Goal: Task Accomplishment & Management: Manage account settings

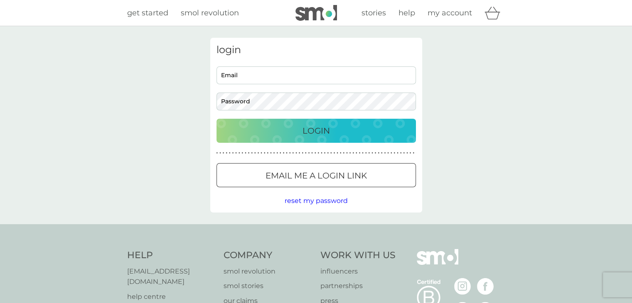
type input "[PERSON_NAME][EMAIL_ADDRESS][DOMAIN_NAME]"
click at [313, 132] on p "Login" at bounding box center [315, 130] width 27 height 13
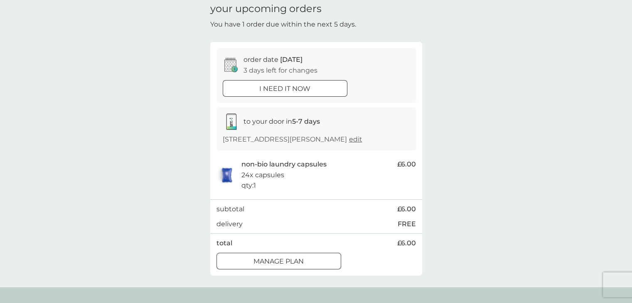
scroll to position [37, 0]
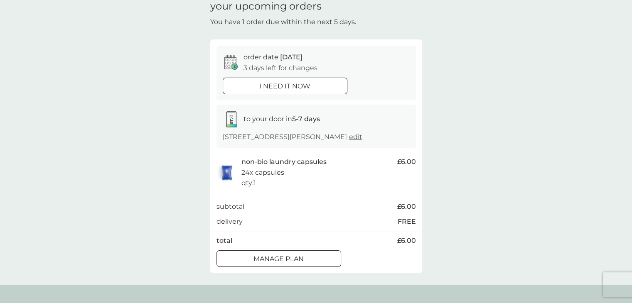
click at [292, 252] on button "Manage plan" at bounding box center [278, 258] width 125 height 17
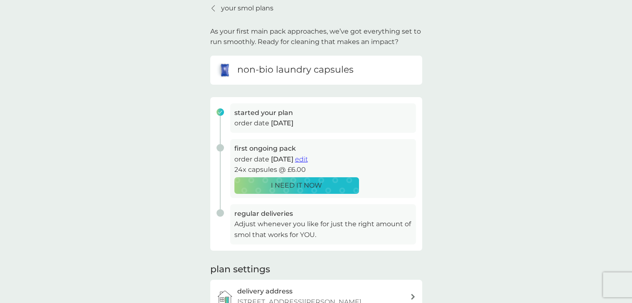
scroll to position [47, 0]
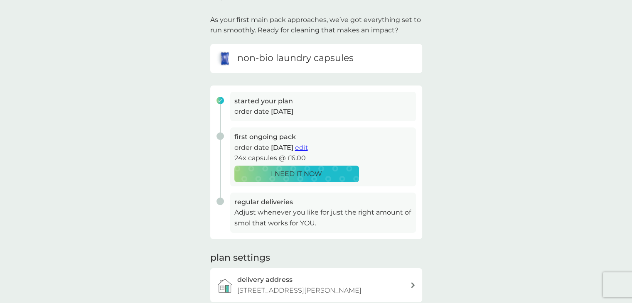
click at [308, 148] on span "edit" at bounding box center [301, 148] width 13 height 8
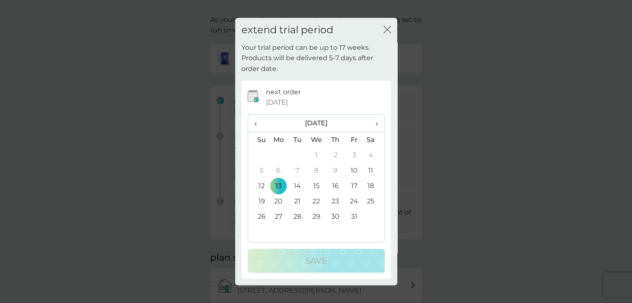
click at [377, 122] on span "›" at bounding box center [373, 123] width 8 height 17
click at [257, 124] on span "‹" at bounding box center [258, 123] width 9 height 17
click at [377, 123] on span "›" at bounding box center [373, 123] width 8 height 17
click at [278, 153] on td "1" at bounding box center [278, 155] width 19 height 15
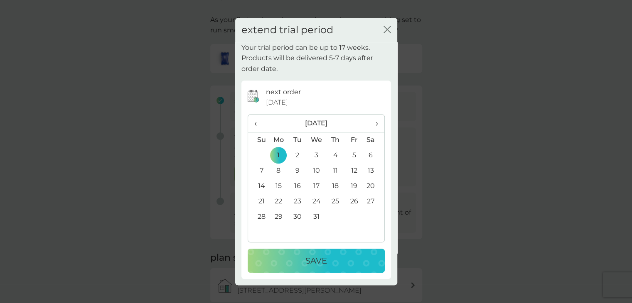
click at [332, 261] on div "Save" at bounding box center [316, 260] width 120 height 13
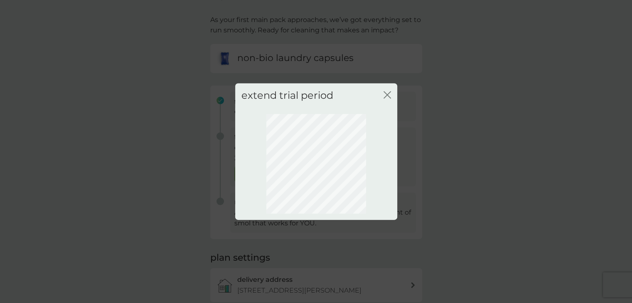
scroll to position [45, 0]
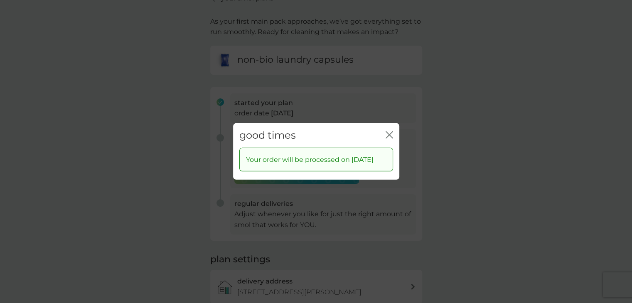
click at [388, 132] on icon "close" at bounding box center [388, 134] width 7 height 7
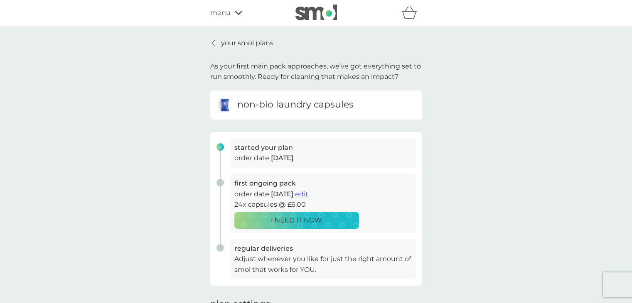
scroll to position [0, 0]
click at [226, 46] on p "your smol plans" at bounding box center [247, 43] width 52 height 11
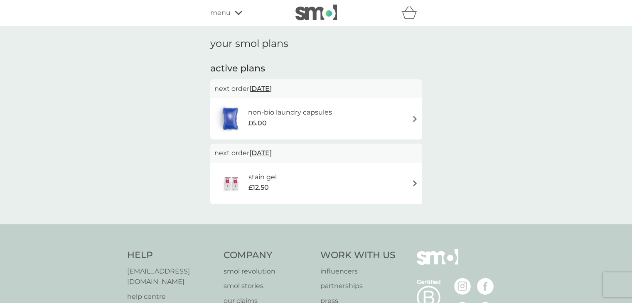
click at [314, 182] on div "stain gel £12.50" at bounding box center [315, 183] width 203 height 29
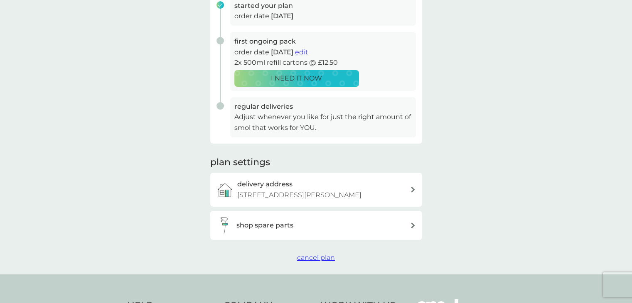
scroll to position [142, 0]
click at [313, 260] on span "cancel plan" at bounding box center [316, 257] width 38 height 8
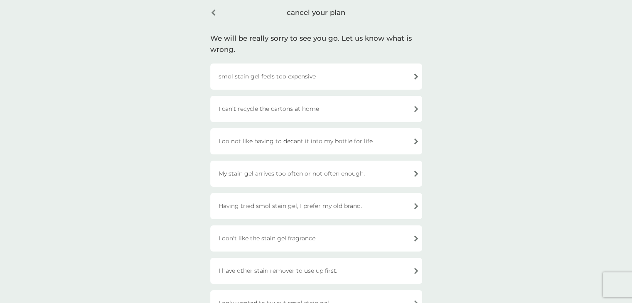
scroll to position [35, 0]
drag, startPoint x: 136, startPoint y: 156, endPoint x: 122, endPoint y: 230, distance: 74.9
click at [122, 230] on div "cancel your plan We will be really sorry to see you go. Let us know what is wro…" at bounding box center [316, 208] width 632 height 434
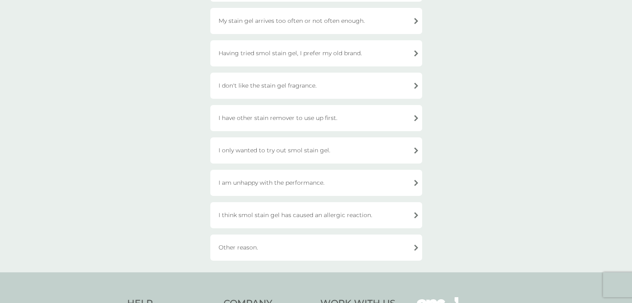
scroll to position [189, 0]
click at [296, 185] on div "I am unhappy with the performance." at bounding box center [316, 182] width 212 height 26
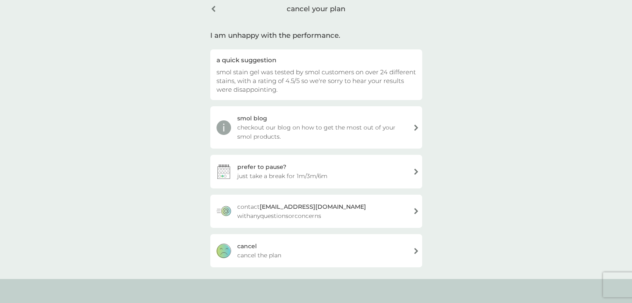
scroll to position [39, 0]
click at [282, 245] on div "[PERSON_NAME] the plan" at bounding box center [316, 251] width 212 height 33
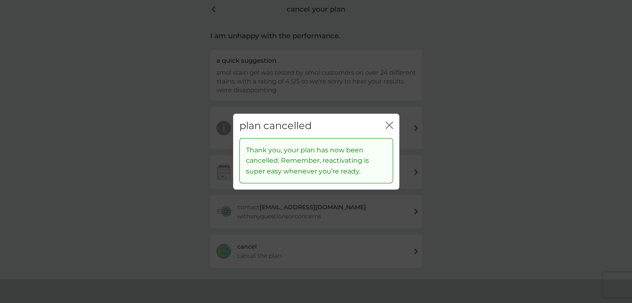
click at [390, 123] on icon "close" at bounding box center [390, 125] width 3 height 7
